Goal: Browse casually: Explore the website without a specific task or goal

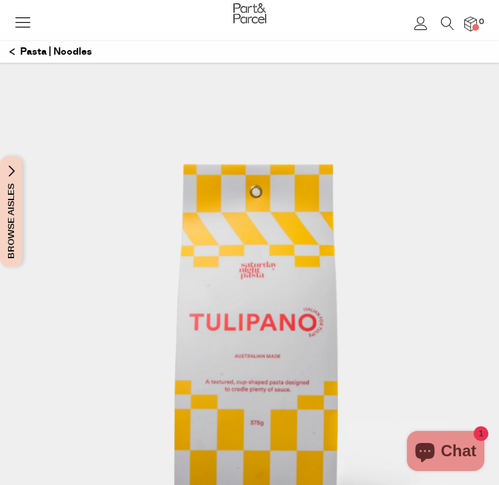
scroll to position [214, 0]
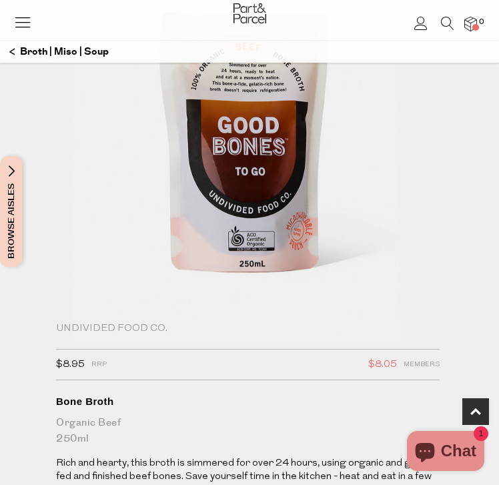
scroll to position [306, 0]
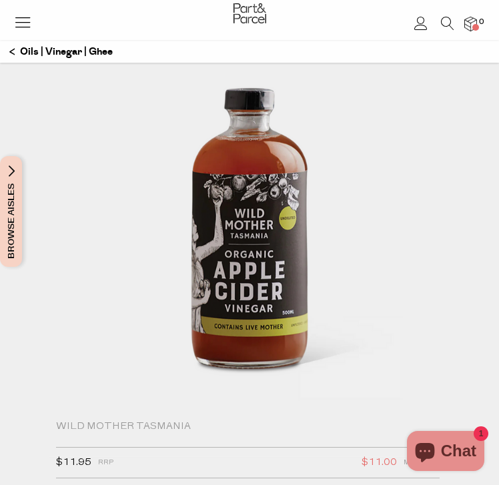
scroll to position [332, 0]
